Goal: Task Accomplishment & Management: Manage account settings

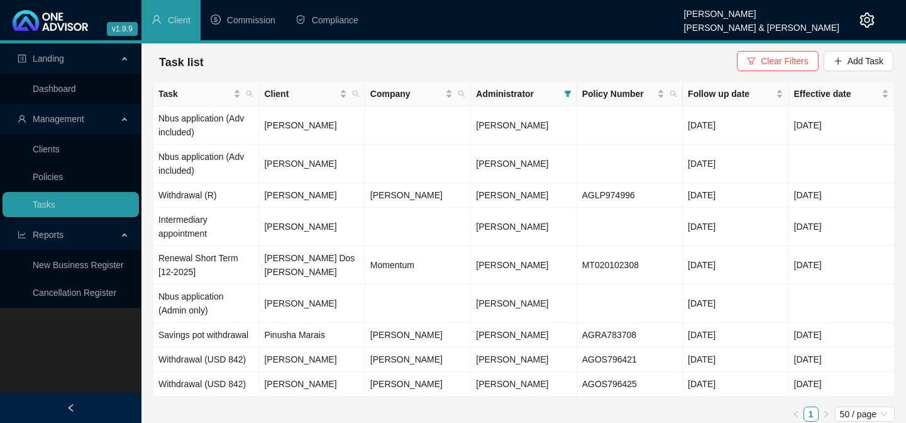
scroll to position [8, 0]
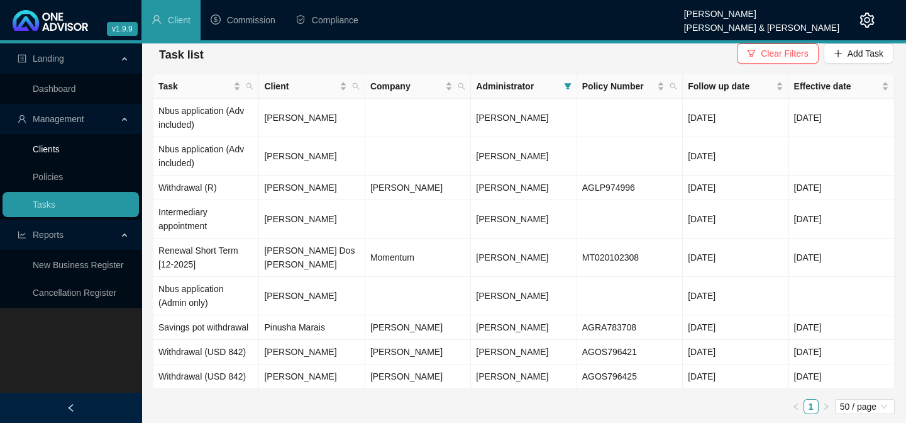
click at [58, 154] on link "Clients" at bounding box center [46, 149] width 27 height 10
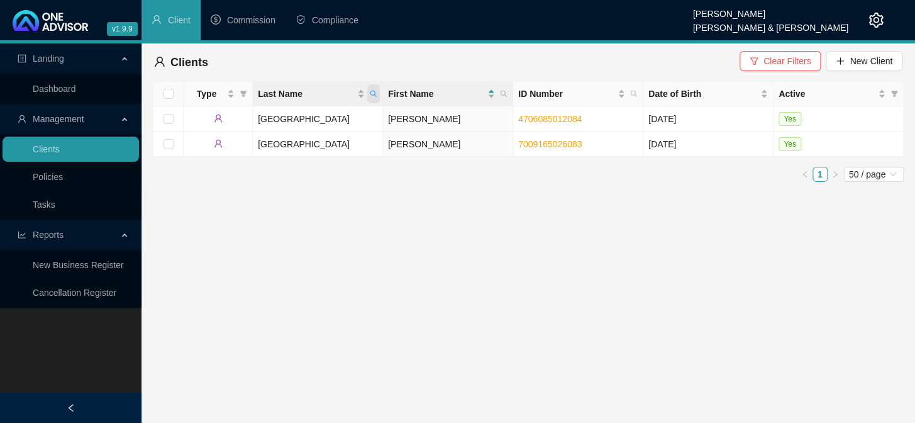
click at [377, 91] on span "Last Name" at bounding box center [373, 93] width 13 height 19
type input "brown"
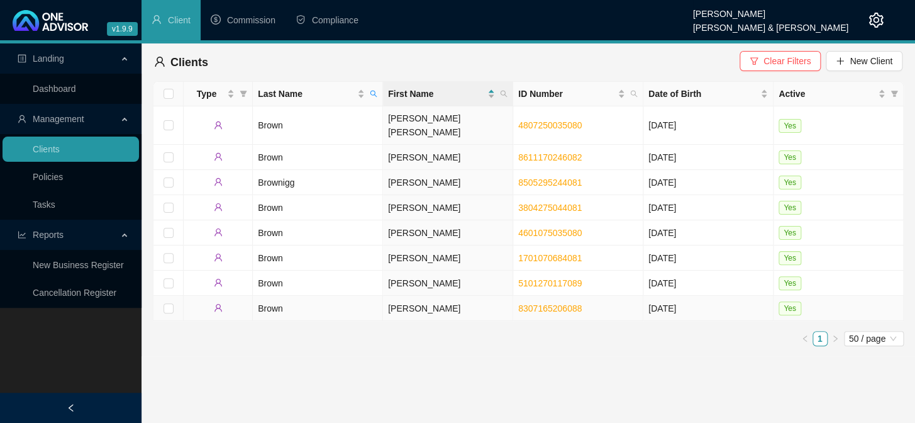
click at [258, 296] on td "Brown" at bounding box center [318, 308] width 130 height 25
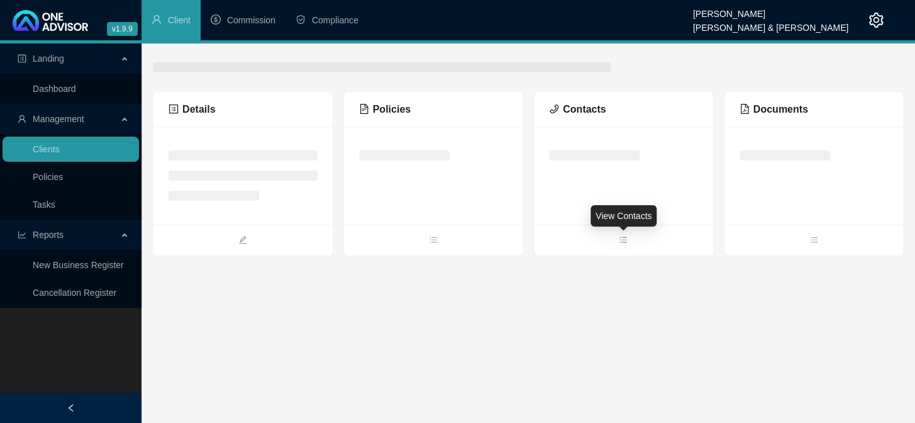
click at [619, 238] on icon "bars" at bounding box center [623, 239] width 9 height 9
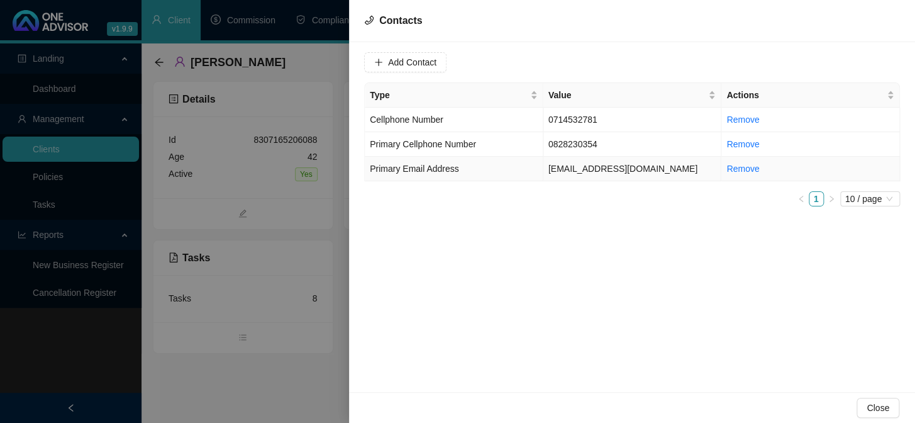
click at [552, 169] on td "[EMAIL_ADDRESS][DOMAIN_NAME]" at bounding box center [632, 169] width 179 height 25
drag, startPoint x: 502, startPoint y: 63, endPoint x: 387, endPoint y: 64, distance: 115.1
click at [387, 64] on div "Value [EMAIL_ADDRESS][DOMAIN_NAME]" at bounding box center [442, 62] width 156 height 20
drag, startPoint x: 247, startPoint y: 377, endPoint x: 237, endPoint y: 407, distance: 32.4
click at [246, 378] on div at bounding box center [457, 211] width 915 height 423
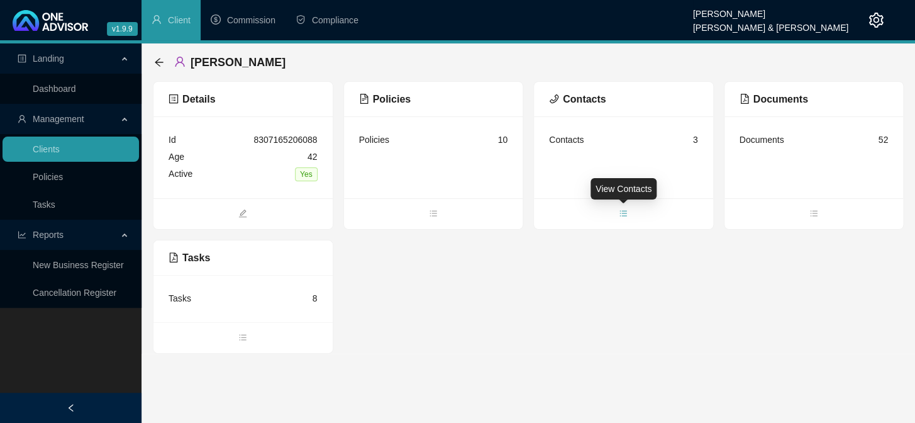
click at [619, 214] on icon "bars" at bounding box center [623, 213] width 9 height 9
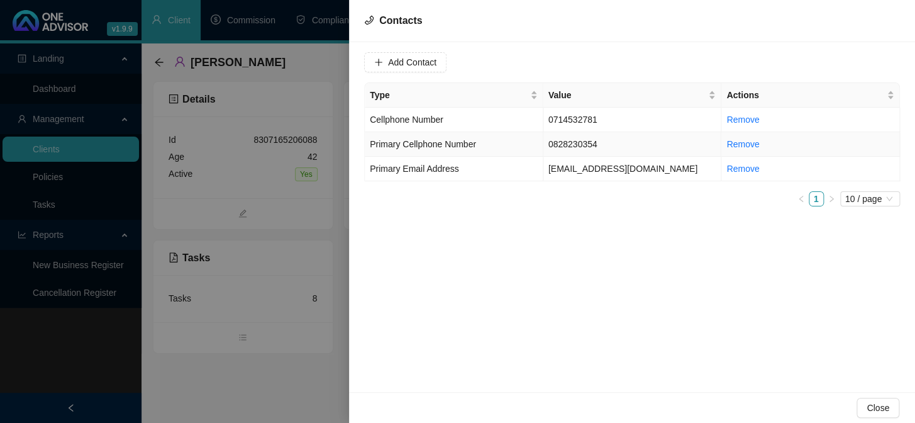
click at [569, 138] on td "0828230354" at bounding box center [632, 144] width 179 height 25
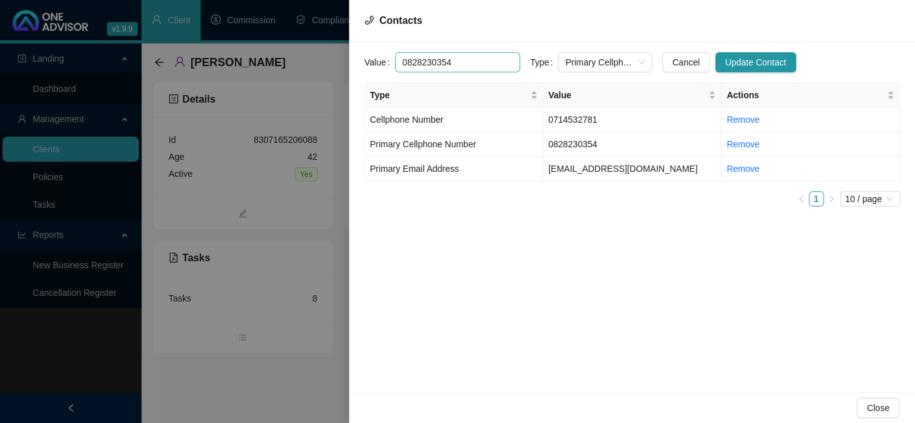
drag, startPoint x: 456, startPoint y: 64, endPoint x: 393, endPoint y: 60, distance: 63.0
click at [395, 60] on input "0828230354" at bounding box center [457, 62] width 125 height 20
click at [238, 388] on div at bounding box center [457, 211] width 915 height 423
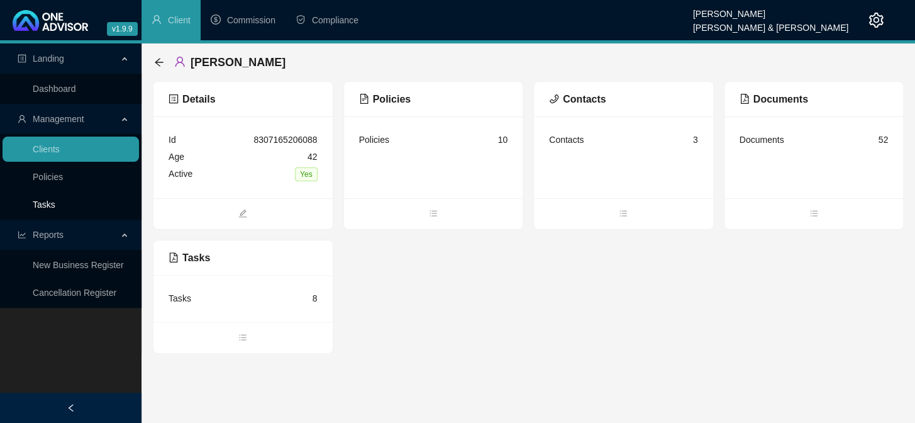
click at [52, 199] on link "Tasks" at bounding box center [44, 204] width 23 height 10
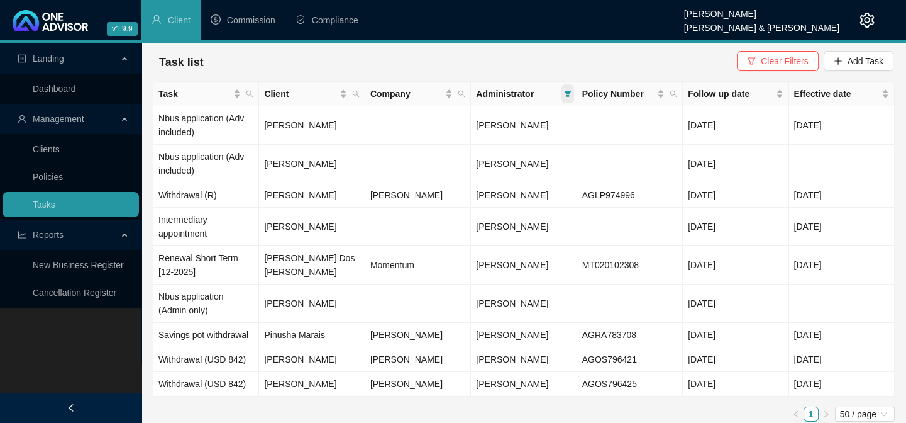
click at [566, 93] on icon "filter" at bounding box center [567, 94] width 7 height 6
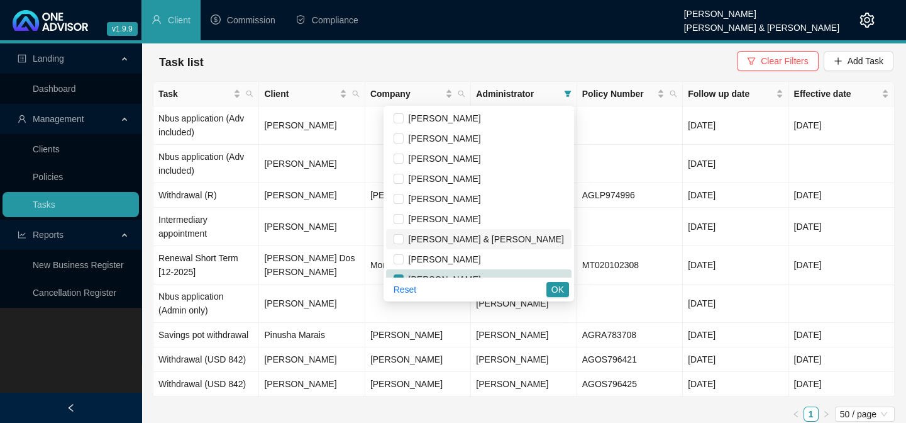
click at [461, 237] on span "[PERSON_NAME] & [PERSON_NAME]" at bounding box center [484, 239] width 160 height 10
checkbox input "true"
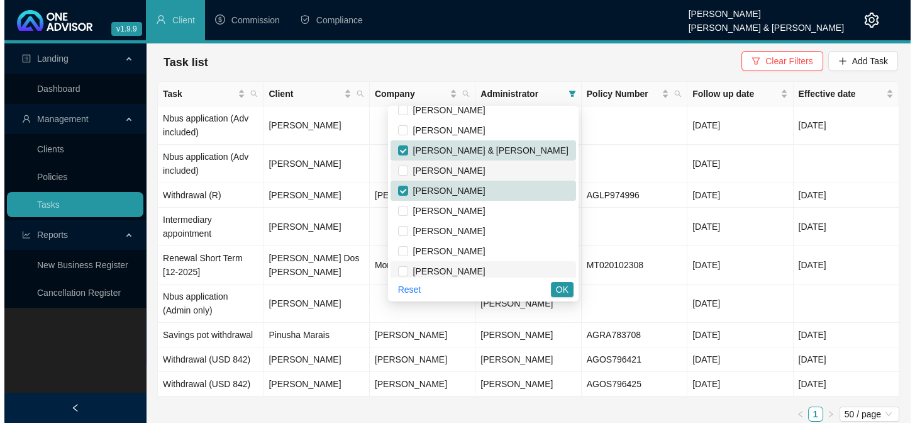
scroll to position [95, 0]
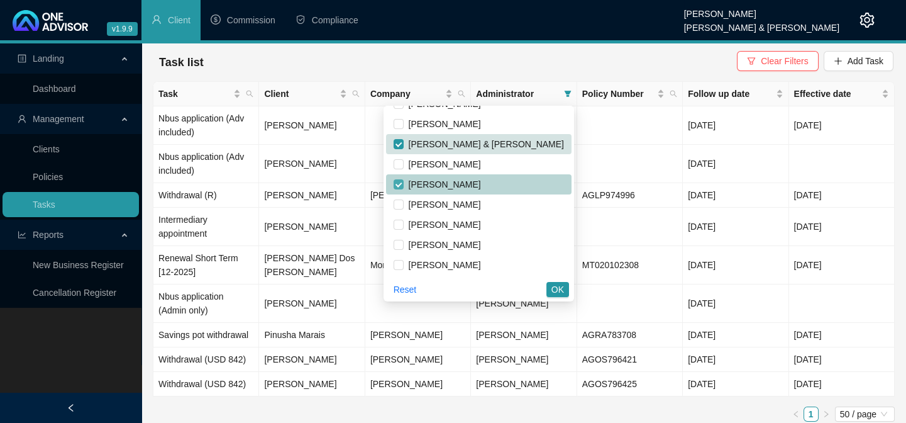
click at [404, 184] on input "checkbox" at bounding box center [399, 184] width 10 height 10
checkbox input "false"
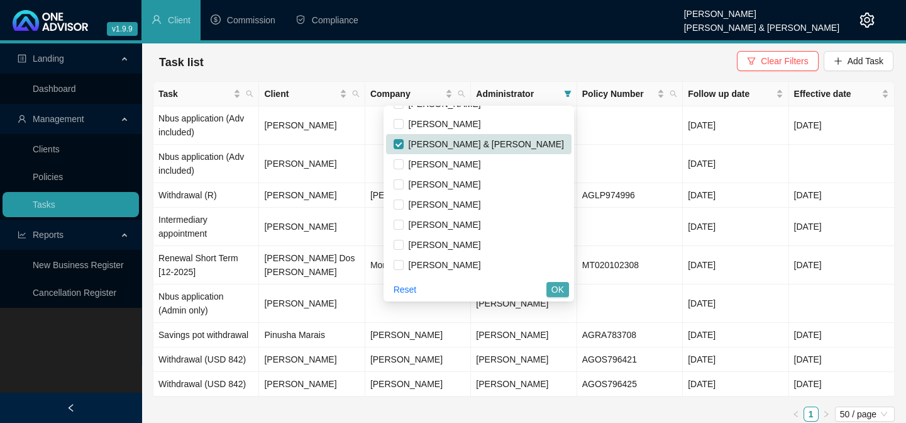
click at [556, 288] on span "OK" at bounding box center [557, 289] width 13 height 14
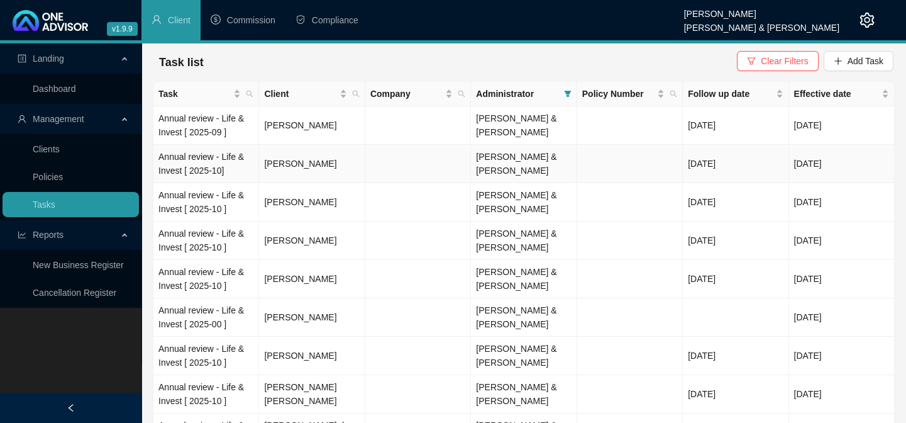
click at [501, 162] on span "[PERSON_NAME] & [PERSON_NAME]" at bounding box center [516, 164] width 80 height 24
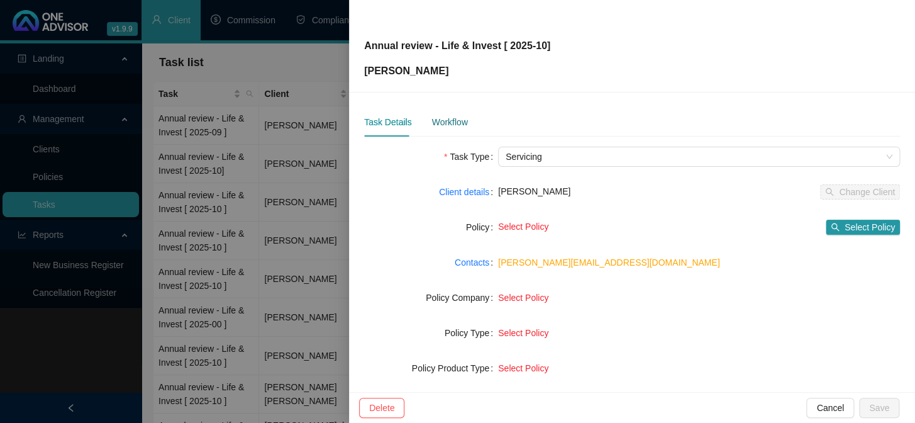
click at [450, 123] on div "Workflow" at bounding box center [449, 122] width 36 height 14
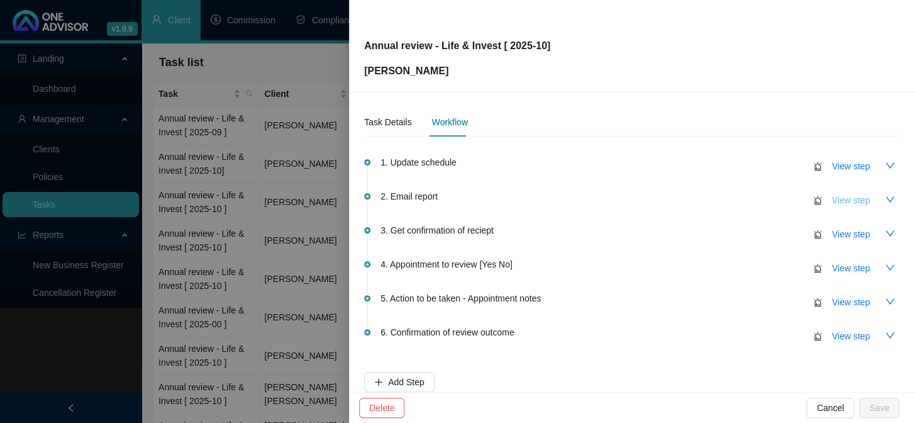
click at [844, 200] on span "View step" at bounding box center [851, 200] width 38 height 14
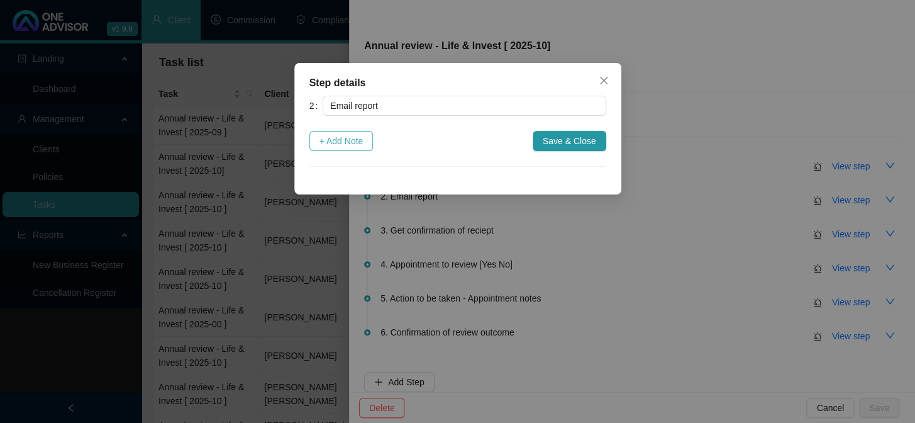
click at [354, 141] on span "+ Add Note" at bounding box center [341, 141] width 44 height 14
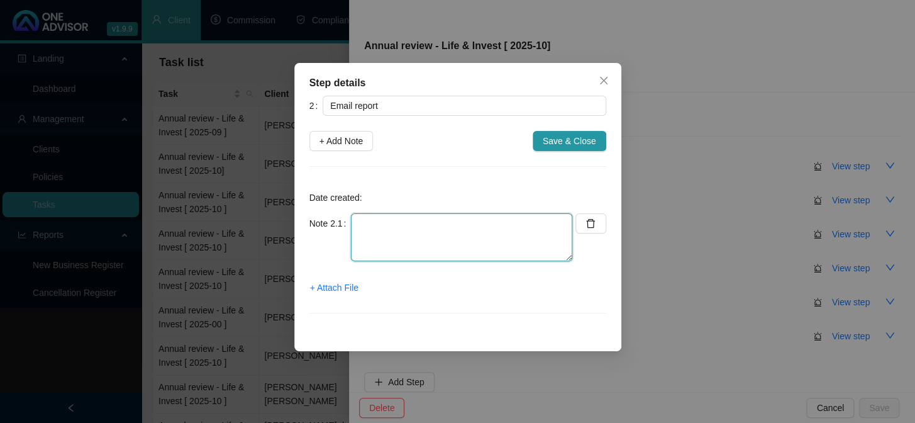
click at [390, 238] on textarea at bounding box center [461, 237] width 221 height 48
type textarea "Report Emailed - [PERSON_NAME]"
click at [346, 284] on span "+ Attach File" at bounding box center [334, 287] width 48 height 14
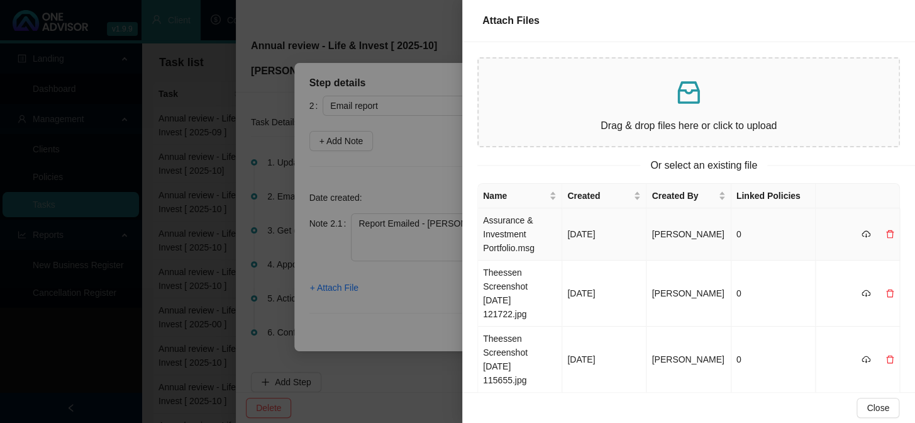
click at [508, 233] on td "Assurance & Investment Portfolio.msg" at bounding box center [520, 234] width 84 height 52
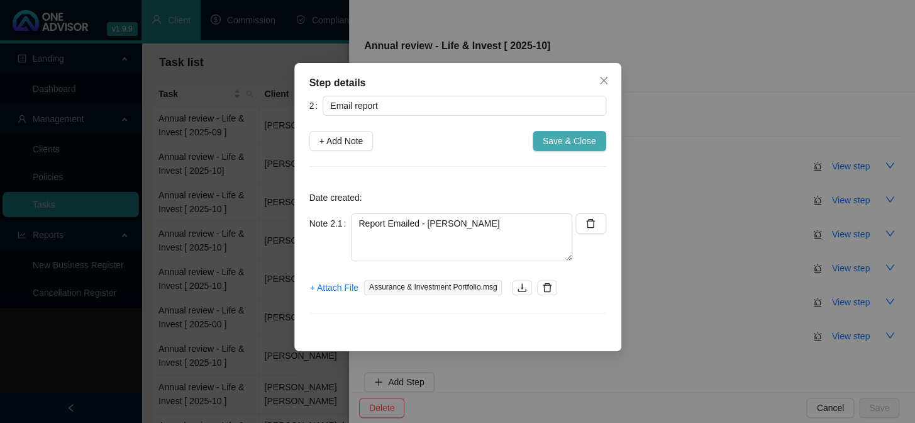
click at [555, 147] on span "Save & Close" at bounding box center [569, 141] width 53 height 14
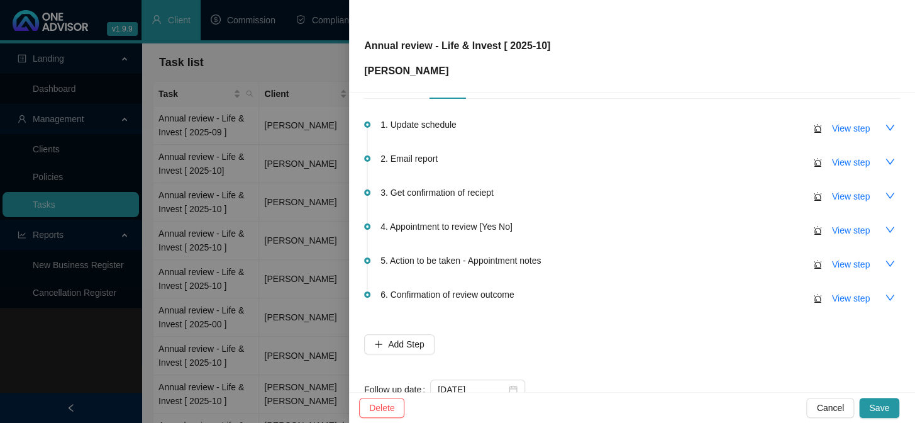
scroll to position [74, 0]
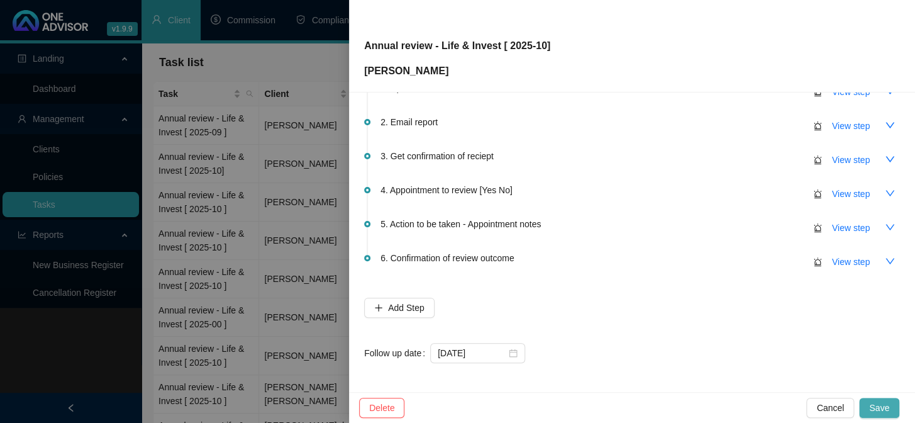
click at [878, 410] on span "Save" at bounding box center [879, 408] width 20 height 14
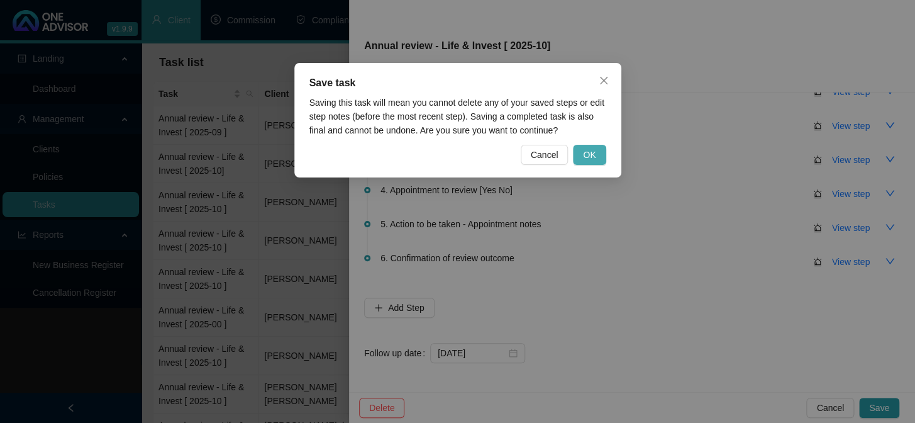
click at [586, 149] on span "OK" at bounding box center [589, 155] width 13 height 14
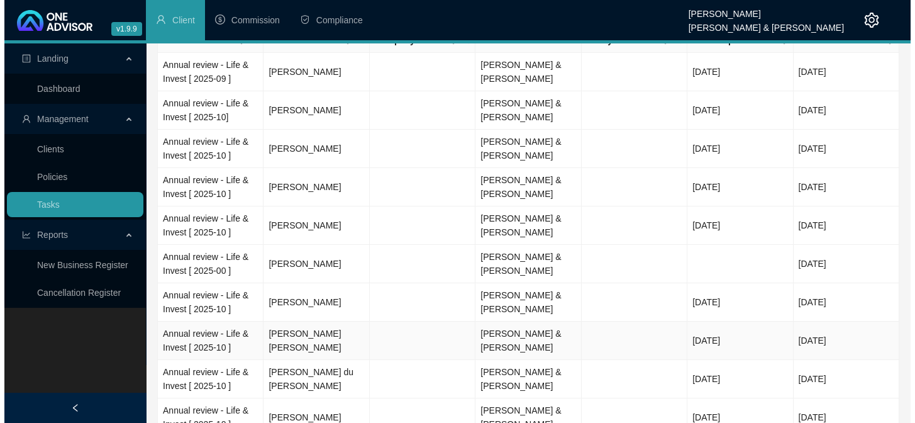
scroll to position [0, 0]
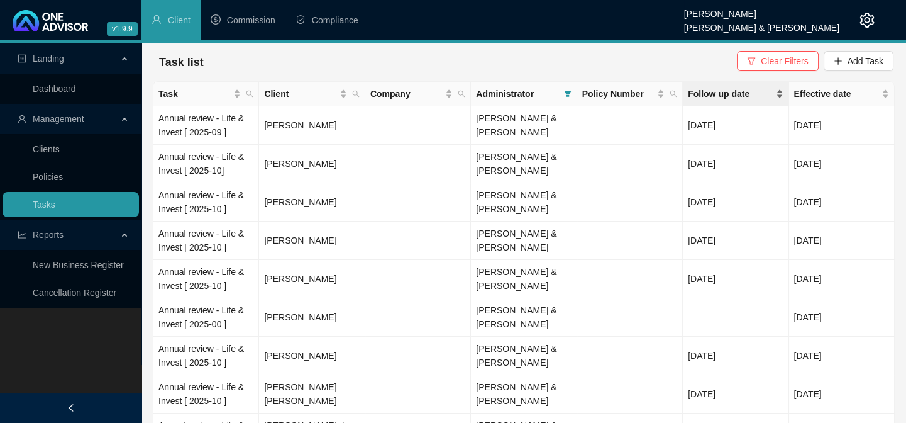
click at [696, 88] on span "Follow up date" at bounding box center [730, 94] width 85 height 14
click at [326, 282] on td "[PERSON_NAME] [PERSON_NAME]" at bounding box center [312, 279] width 106 height 38
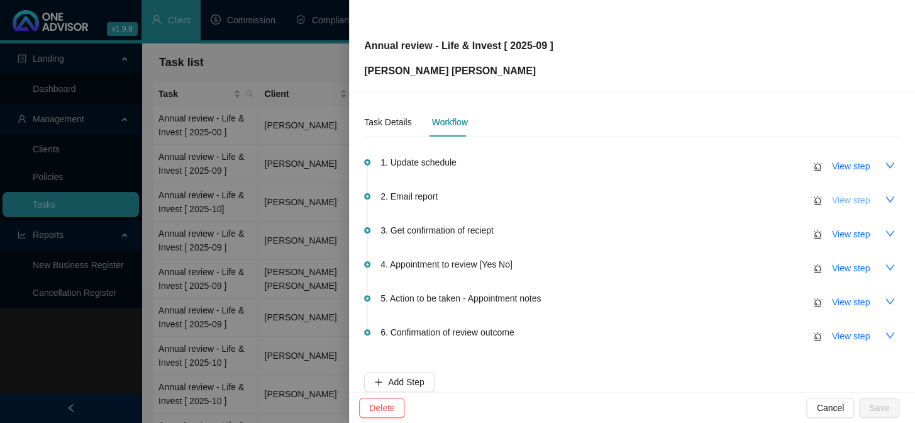
click at [839, 202] on span "View step" at bounding box center [851, 200] width 38 height 14
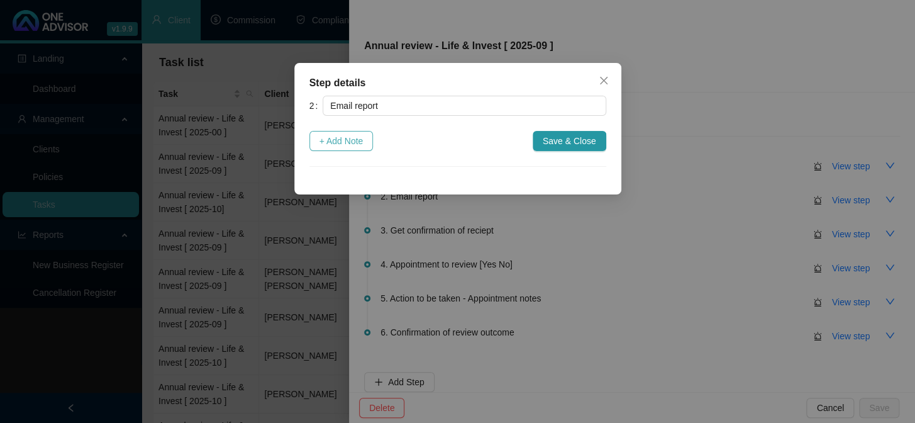
click at [360, 142] on span "+ Add Note" at bounding box center [341, 141] width 44 height 14
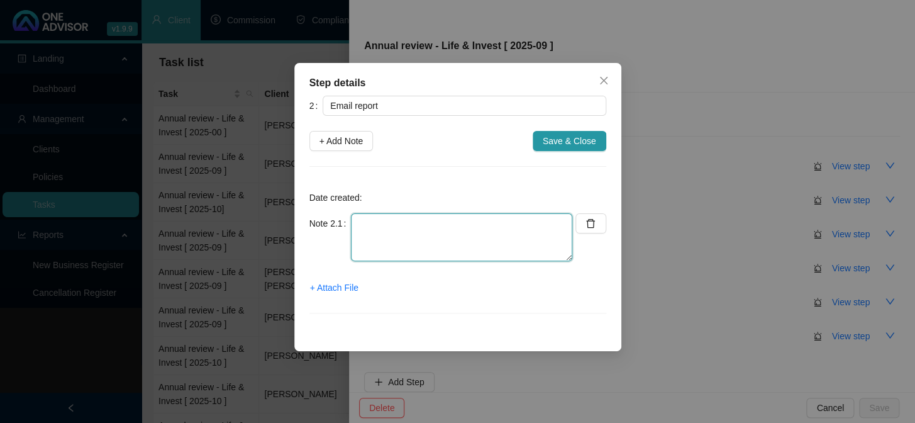
click at [363, 228] on textarea at bounding box center [461, 237] width 221 height 48
type textarea "Report Emailed - [PERSON_NAME]"
click at [335, 289] on span "+ Attach File" at bounding box center [334, 287] width 48 height 14
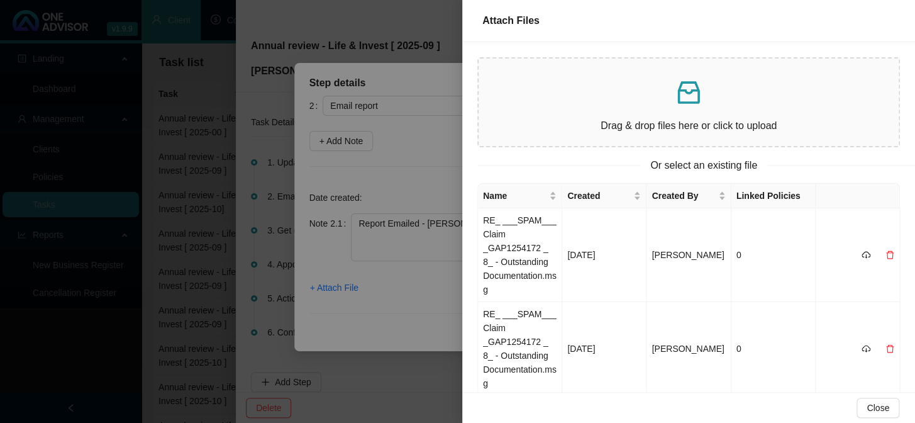
click at [339, 287] on div at bounding box center [457, 211] width 915 height 423
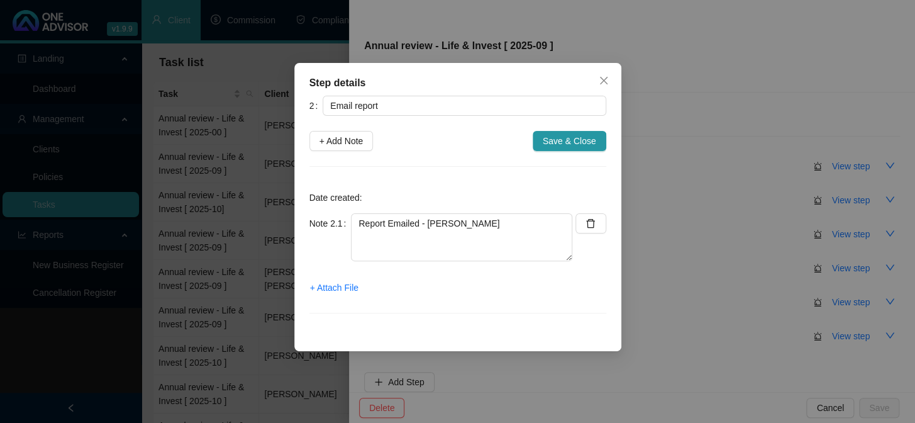
click at [339, 287] on span "+ Attach File" at bounding box center [334, 287] width 48 height 14
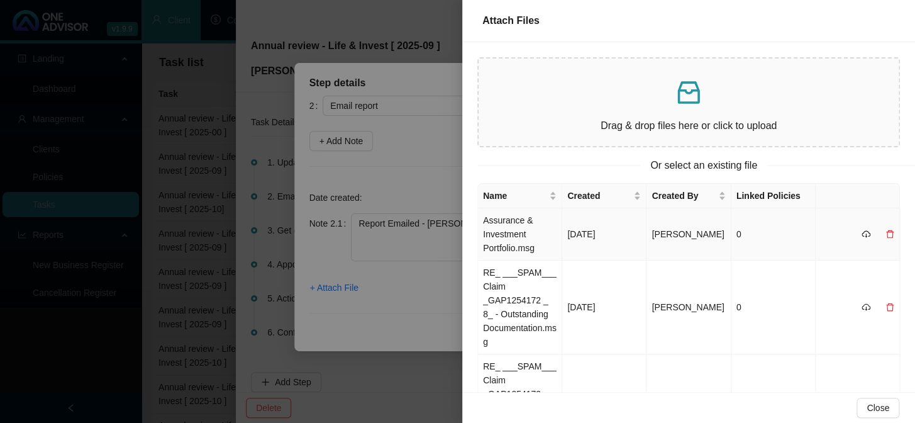
click at [491, 231] on td "Assurance & Investment Portfolio.msg" at bounding box center [520, 234] width 84 height 52
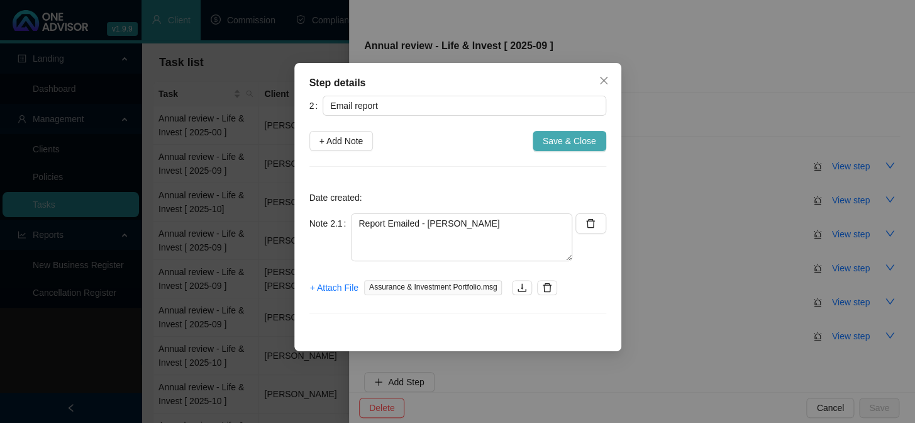
click at [570, 143] on span "Save & Close" at bounding box center [569, 141] width 53 height 14
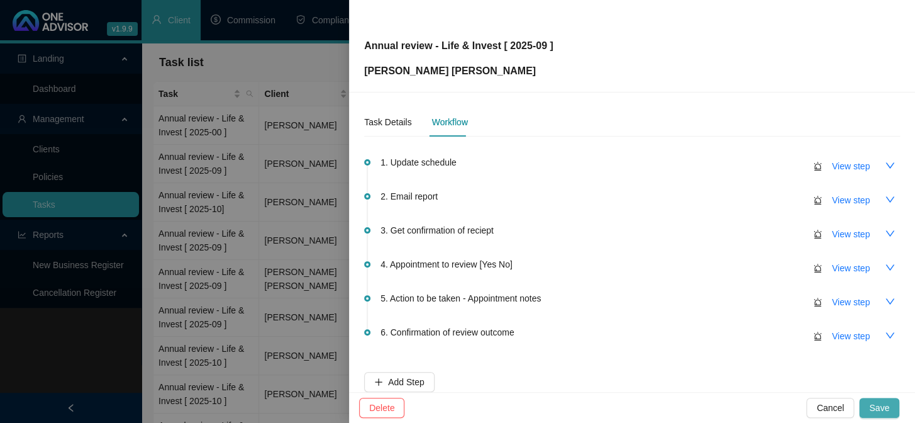
click at [880, 404] on span "Save" at bounding box center [879, 408] width 20 height 14
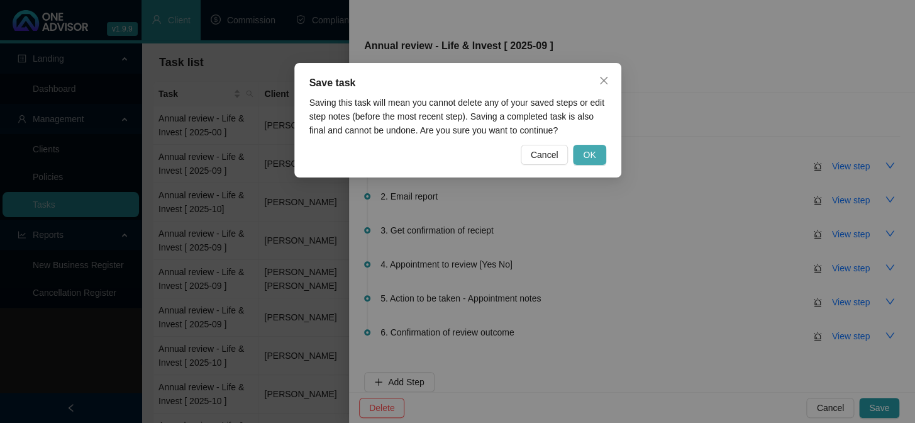
click at [597, 148] on button "OK" at bounding box center [589, 155] width 33 height 20
